Goal: Task Accomplishment & Management: Use online tool/utility

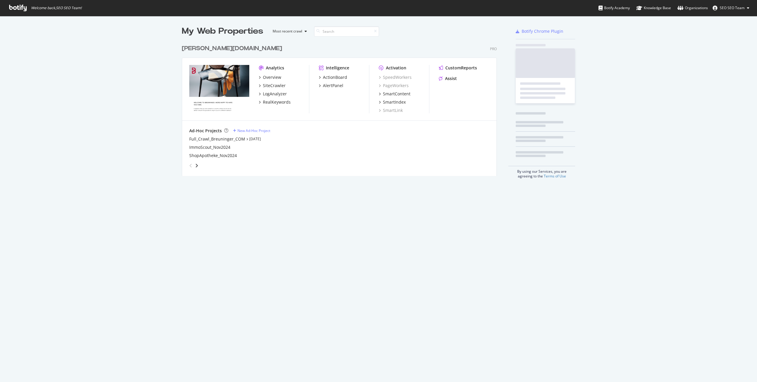
scroll to position [378, 748]
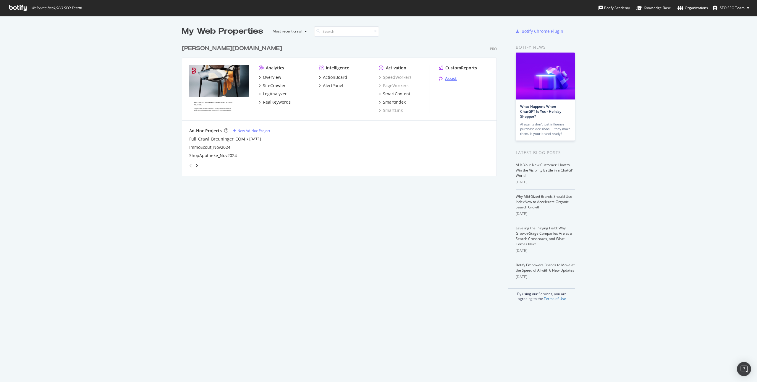
click at [447, 79] on div "Assist" at bounding box center [451, 79] width 12 height 6
